Goal: Task Accomplishment & Management: Use online tool/utility

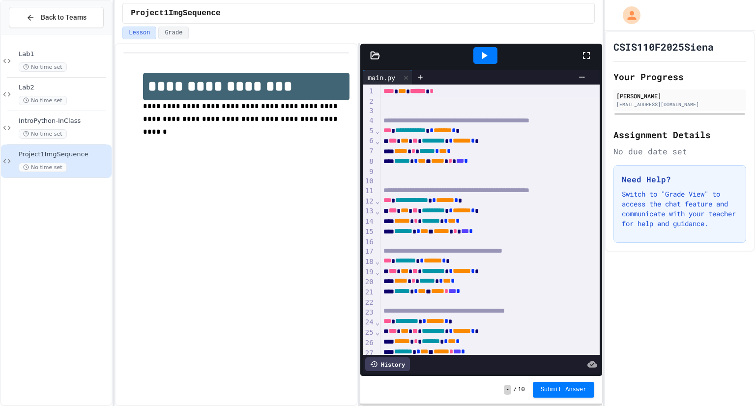
click at [592, 61] on div at bounding box center [592, 55] width 22 height 27
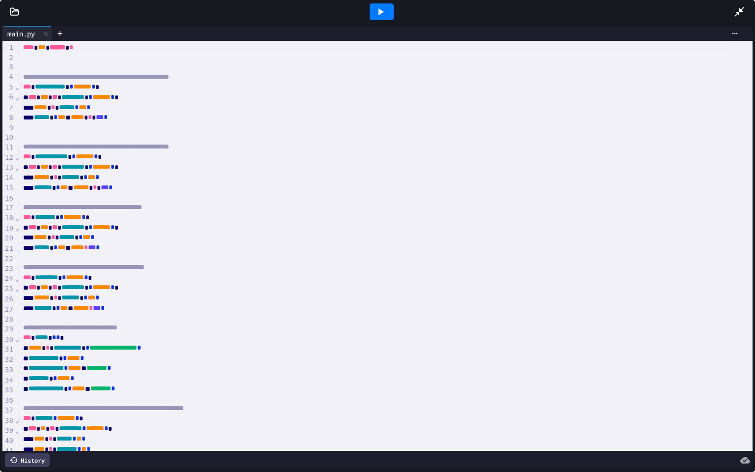
click at [167, 60] on div at bounding box center [386, 58] width 733 height 10
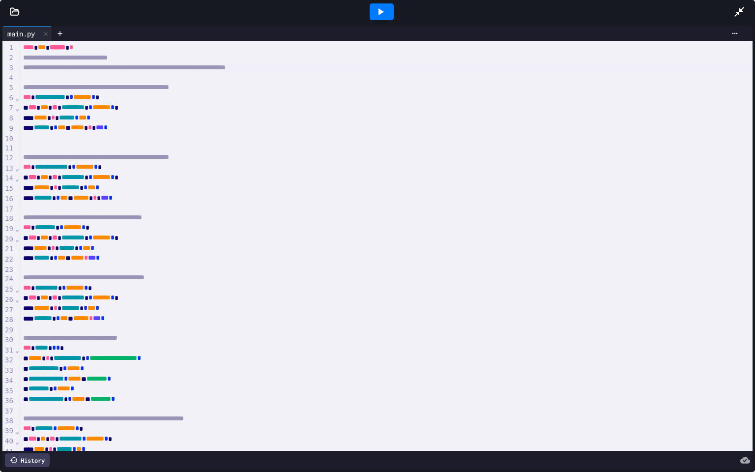
click at [12, 10] on icon at bounding box center [15, 12] width 10 height 10
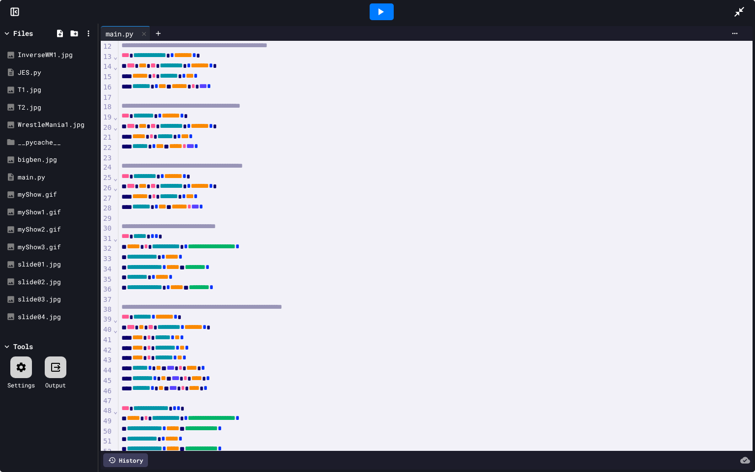
scroll to position [285, 0]
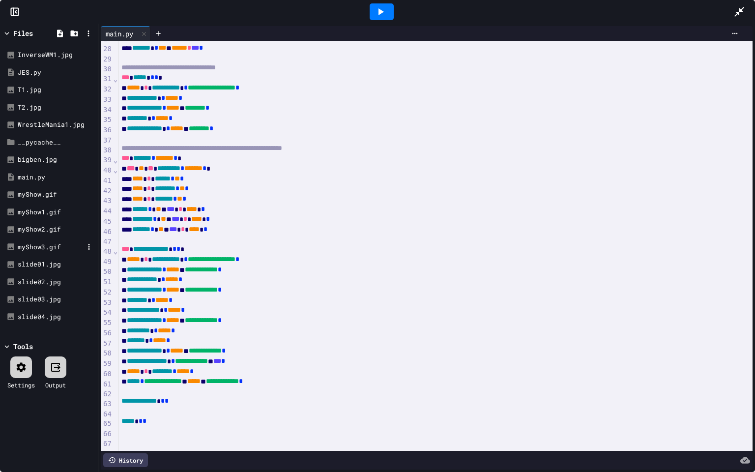
click at [42, 240] on div "myShow3.gif" at bounding box center [48, 248] width 93 height 18
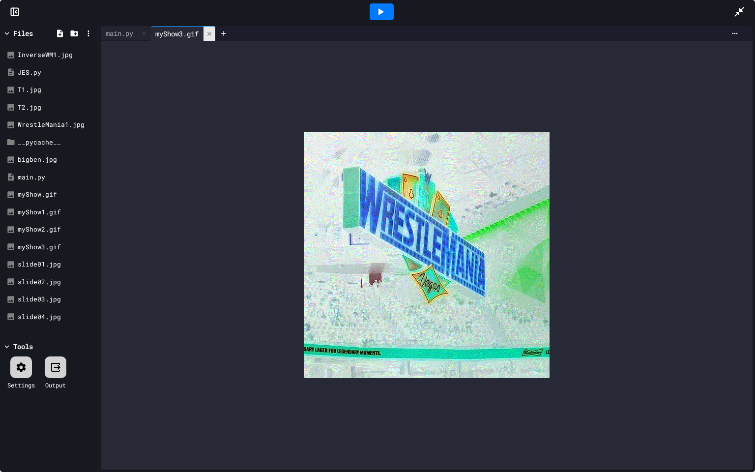
click at [210, 34] on icon at bounding box center [209, 33] width 7 height 7
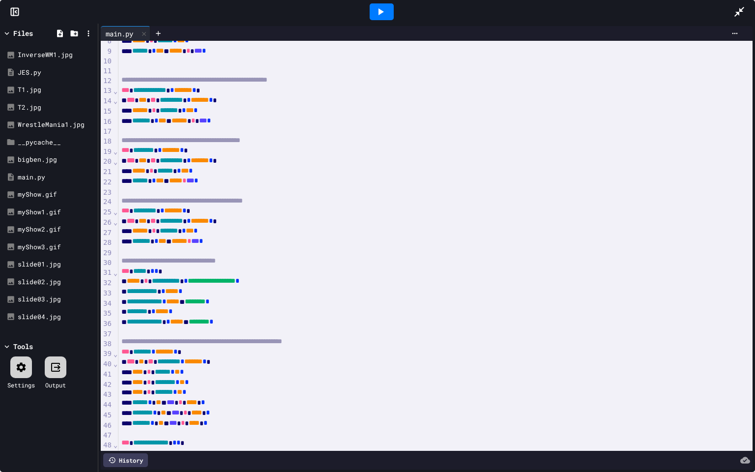
scroll to position [0, 0]
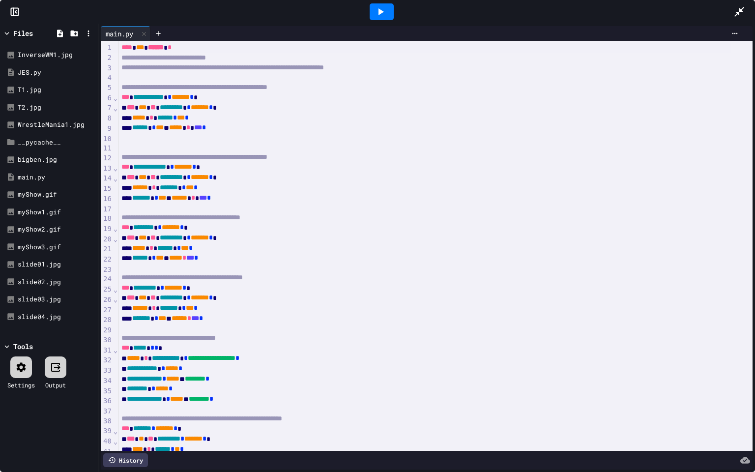
click at [459, 73] on div at bounding box center [436, 78] width 634 height 10
click at [448, 65] on div "**********" at bounding box center [436, 68] width 634 height 10
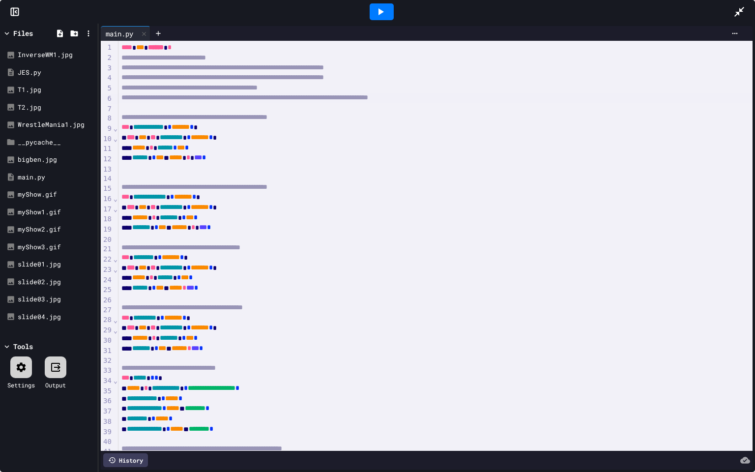
click at [738, 16] on icon at bounding box center [740, 12] width 12 height 12
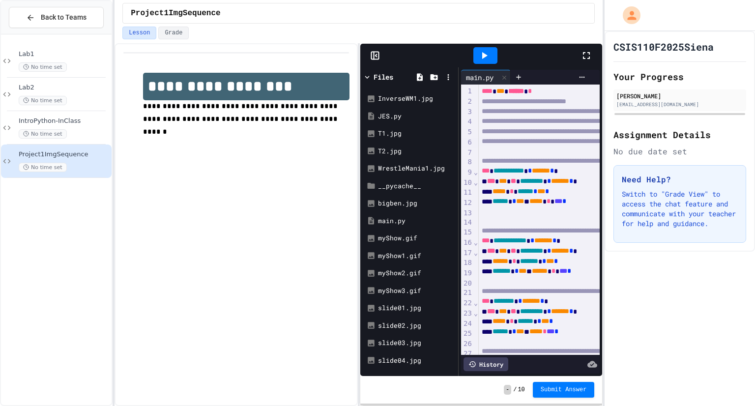
click at [577, 58] on div at bounding box center [485, 55] width 191 height 27
click at [588, 58] on icon at bounding box center [587, 56] width 12 height 12
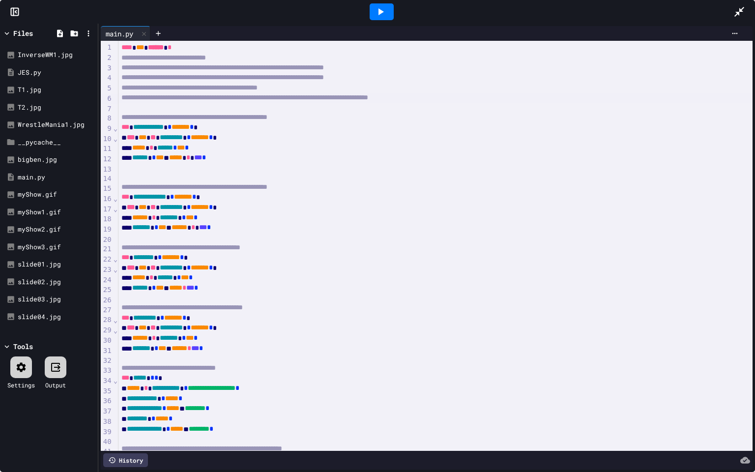
click at [588, 100] on div "**********" at bounding box center [436, 98] width 634 height 10
click at [26, 72] on div "JES.py" at bounding box center [51, 73] width 66 height 10
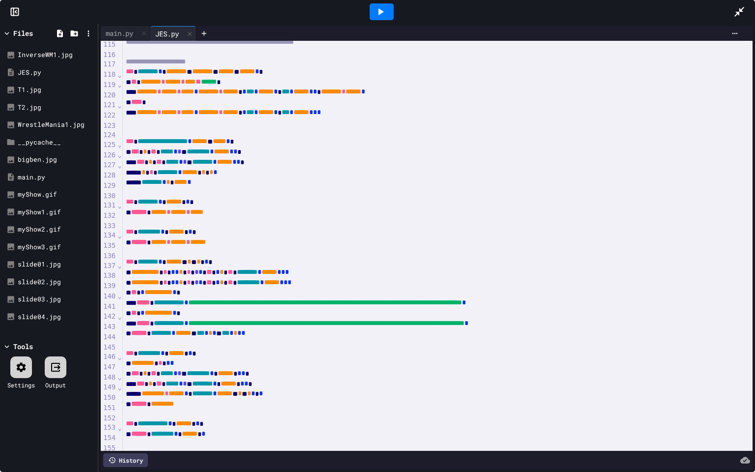
scroll to position [1159, 0]
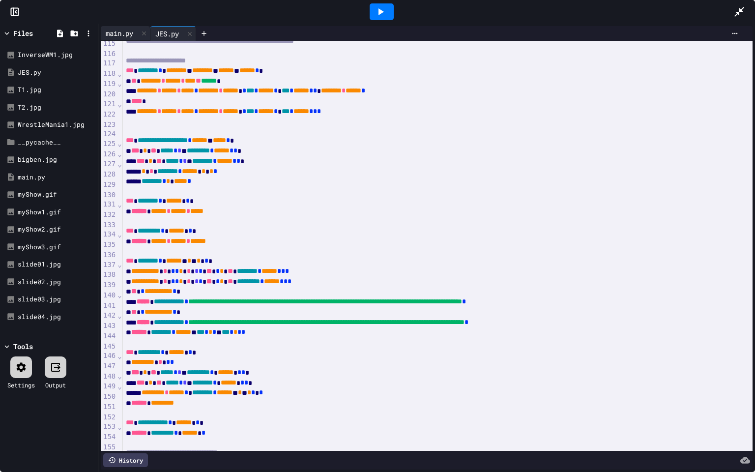
click at [114, 33] on div "main.py" at bounding box center [119, 33] width 37 height 10
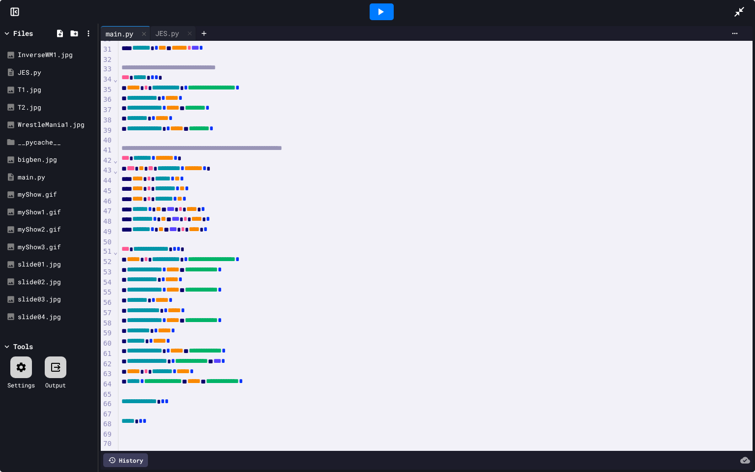
scroll to position [316, 0]
click at [184, 387] on div at bounding box center [436, 392] width 634 height 10
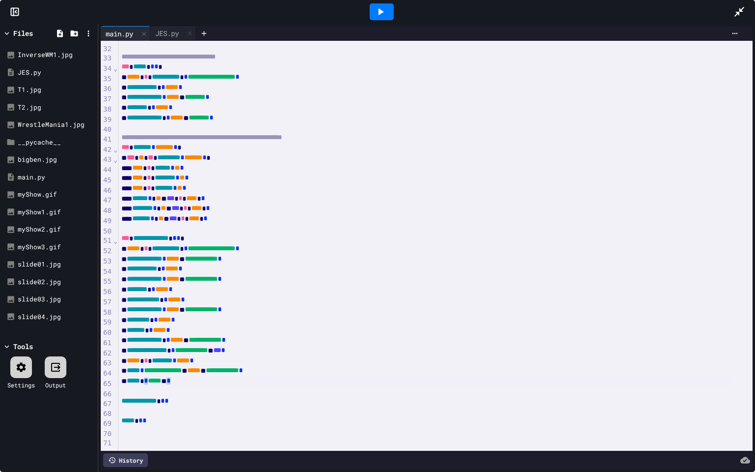
click at [235, 359] on div "***** * ******** * ***** *" at bounding box center [425, 361] width 613 height 10
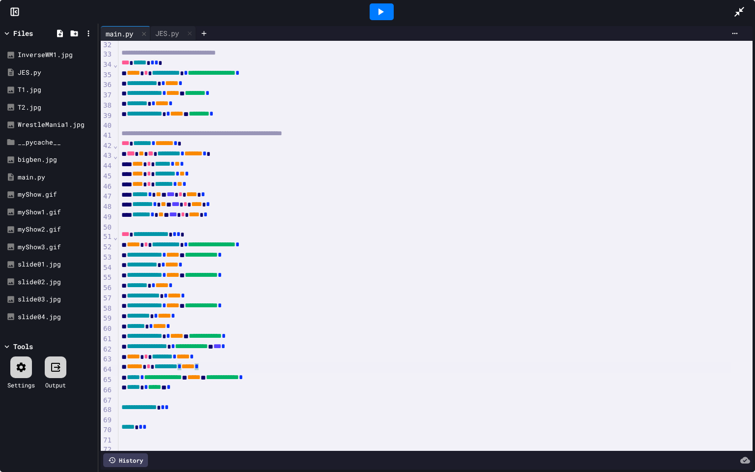
click at [178, 390] on div "***** * ***** * *" at bounding box center [425, 388] width 613 height 10
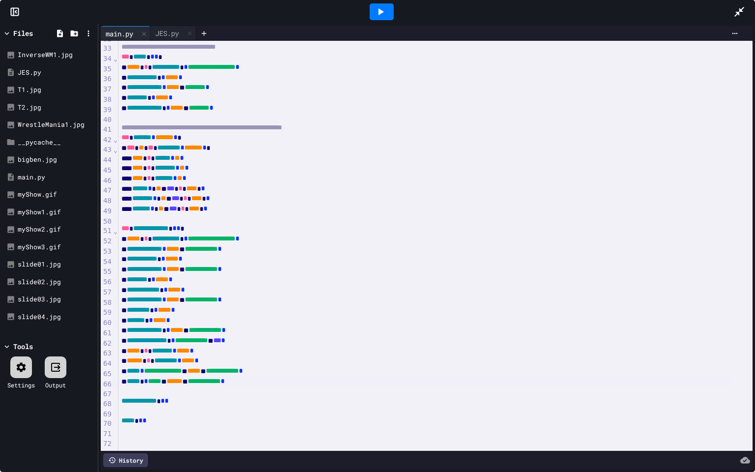
click at [389, 9] on div at bounding box center [382, 11] width 24 height 17
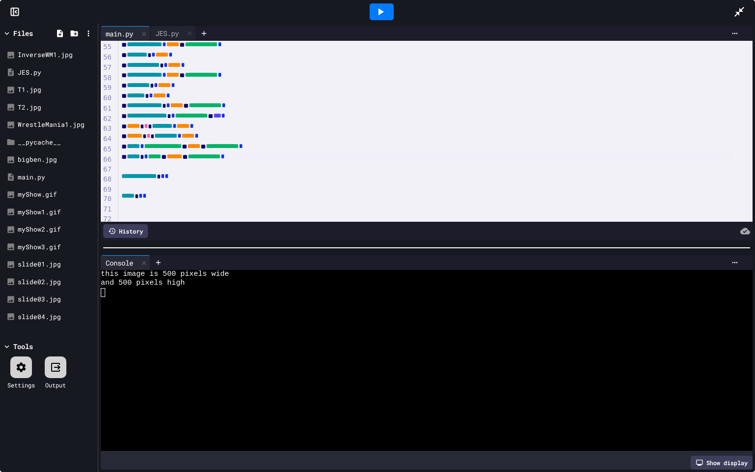
scroll to position [562, 0]
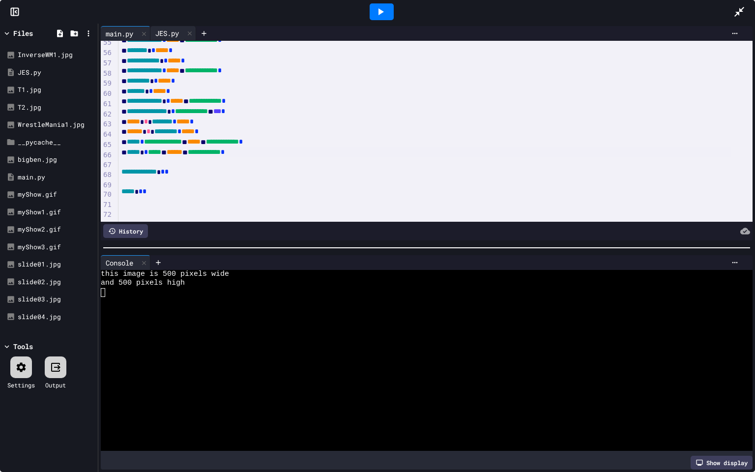
click at [173, 30] on div "JES.py" at bounding box center [166, 33] width 33 height 10
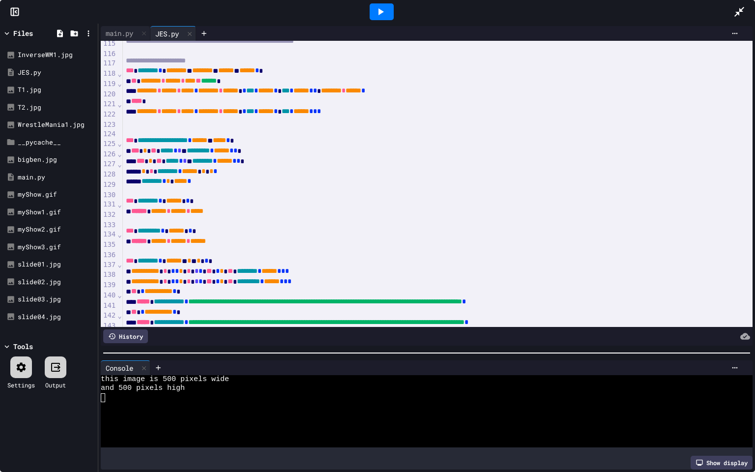
click at [374, 349] on div at bounding box center [426, 353] width 657 height 10
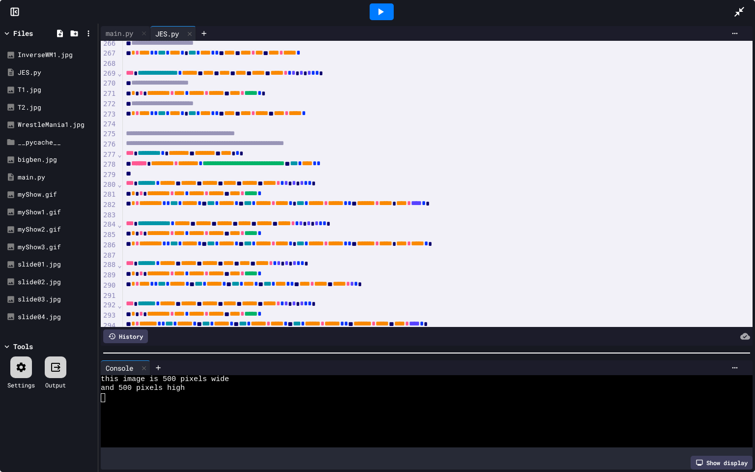
scroll to position [2683, 0]
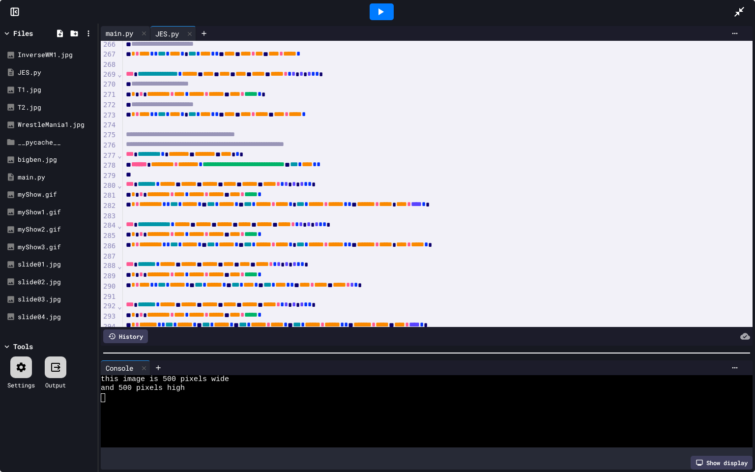
click at [114, 31] on div "main.py" at bounding box center [119, 33] width 37 height 10
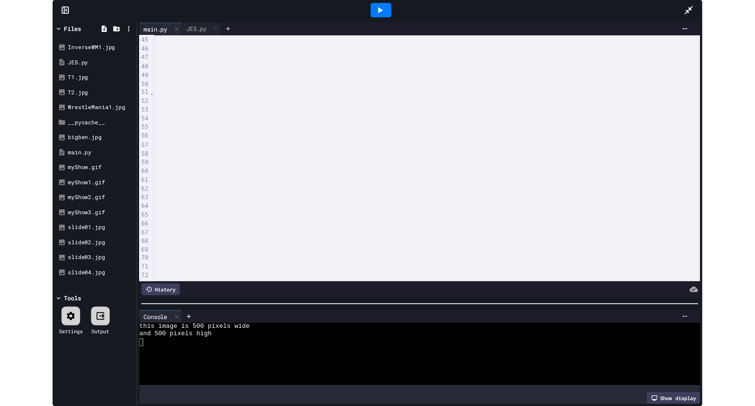
scroll to position [458, 0]
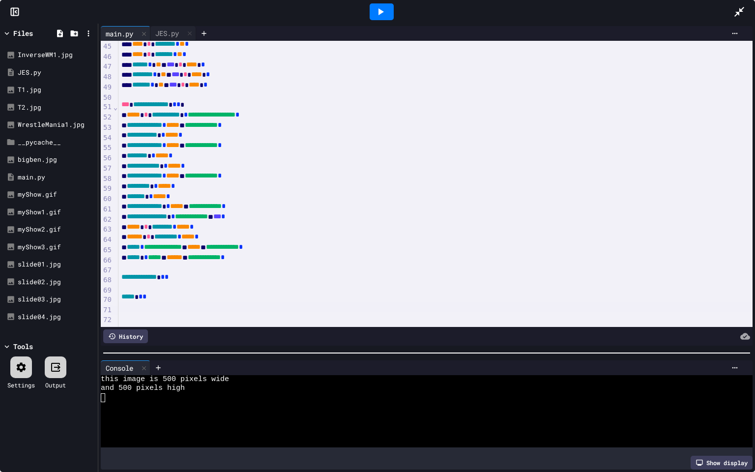
click at [169, 302] on div at bounding box center [436, 307] width 634 height 10
click at [742, 10] on icon at bounding box center [740, 12] width 10 height 10
